Goal: Task Accomplishment & Management: Use online tool/utility

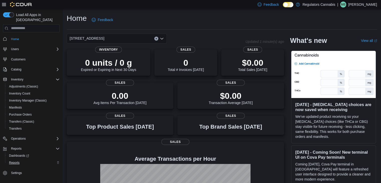
scroll to position [25, 0]
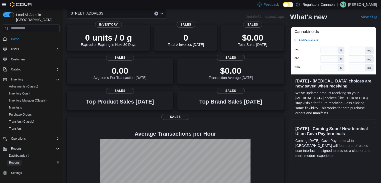
click at [7, 159] on link "Reports" at bounding box center [14, 162] width 15 height 6
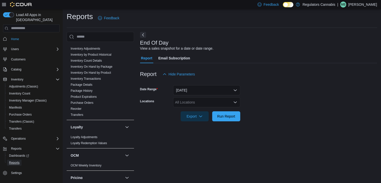
scroll to position [98, 0]
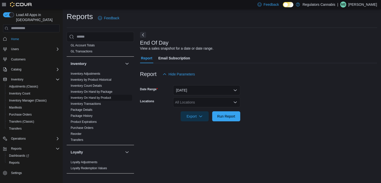
click at [104, 97] on link "Inventory On Hand by Product" at bounding box center [91, 98] width 40 height 4
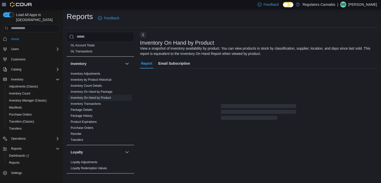
scroll to position [17, 0]
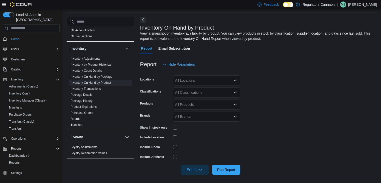
click at [200, 83] on div "All Locations" at bounding box center [206, 80] width 67 height 10
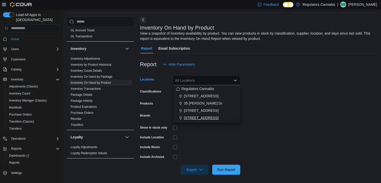
click at [197, 121] on button "[STREET_ADDRESS]" at bounding box center [206, 117] width 67 height 7
drag, startPoint x: 294, startPoint y: 127, endPoint x: 261, endPoint y: 115, distance: 34.4
click at [293, 127] on form "Locations [STREET_ADDRESS] Selected. [STREET_ADDRESS] Press Backspace to delete…" at bounding box center [258, 121] width 237 height 105
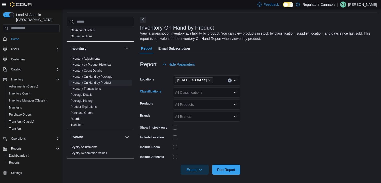
click at [202, 88] on div "All Classifications" at bounding box center [206, 92] width 67 height 10
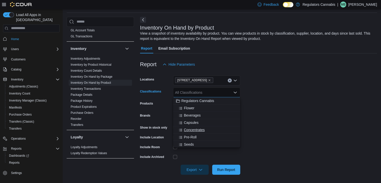
click at [207, 131] on div "Concentrates" at bounding box center [206, 129] width 61 height 5
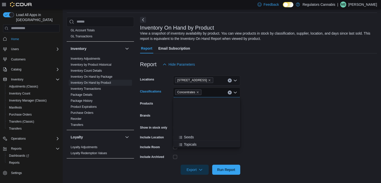
scroll to position [50, 0]
click at [187, 100] on span "Oil" at bounding box center [186, 101] width 4 height 5
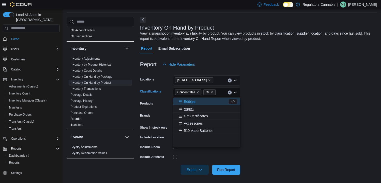
scroll to position [0, 0]
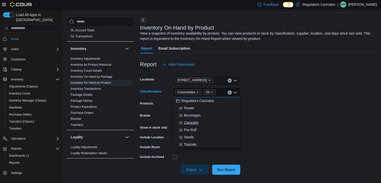
click at [196, 123] on span "Capsules" at bounding box center [191, 122] width 15 height 5
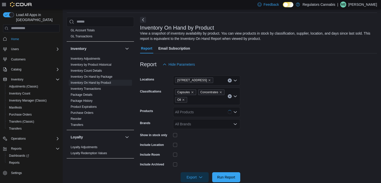
click at [300, 119] on form "Locations [STREET_ADDRESS] Classifications Capsules Concentrates Oil Products A…" at bounding box center [258, 125] width 237 height 113
click at [227, 178] on span "Run Report" at bounding box center [226, 176] width 18 height 5
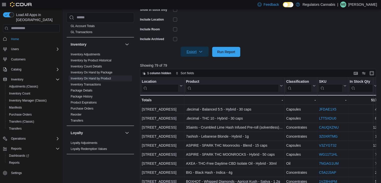
click at [199, 50] on icon "button" at bounding box center [200, 52] width 4 height 4
click at [196, 61] on span "Export to Excel" at bounding box center [195, 62] width 23 height 4
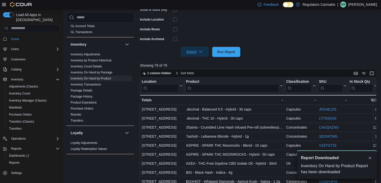
scroll to position [0, 0]
